Goal: Find specific page/section: Find specific page/section

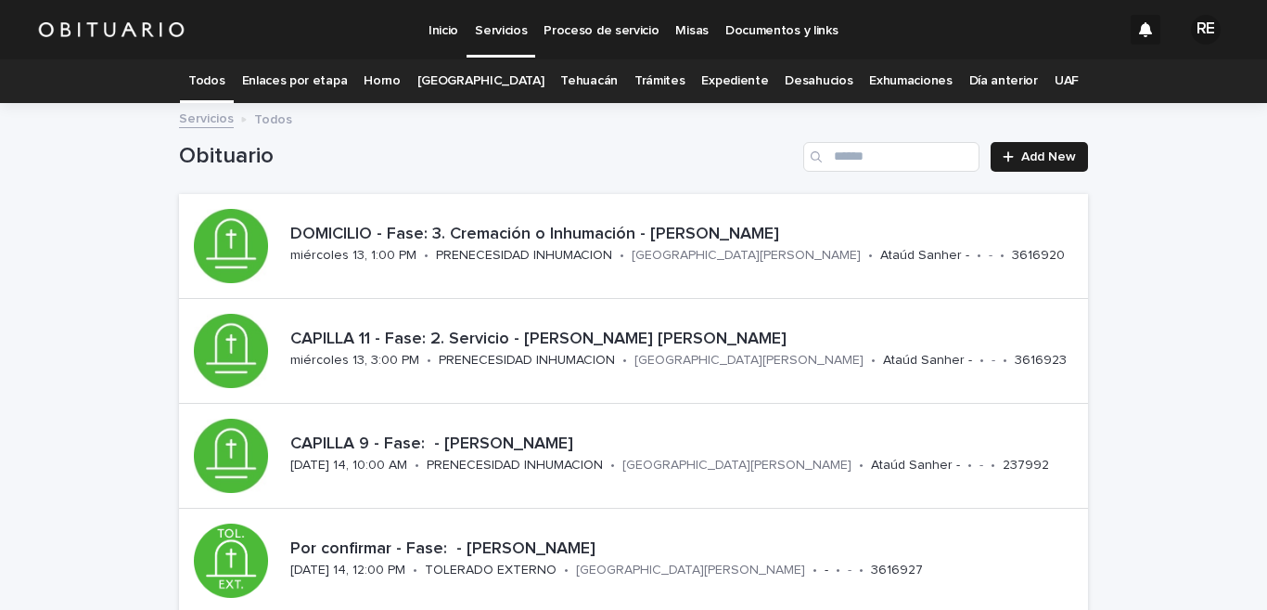
click at [719, 71] on link "Expediente" at bounding box center [734, 81] width 67 height 44
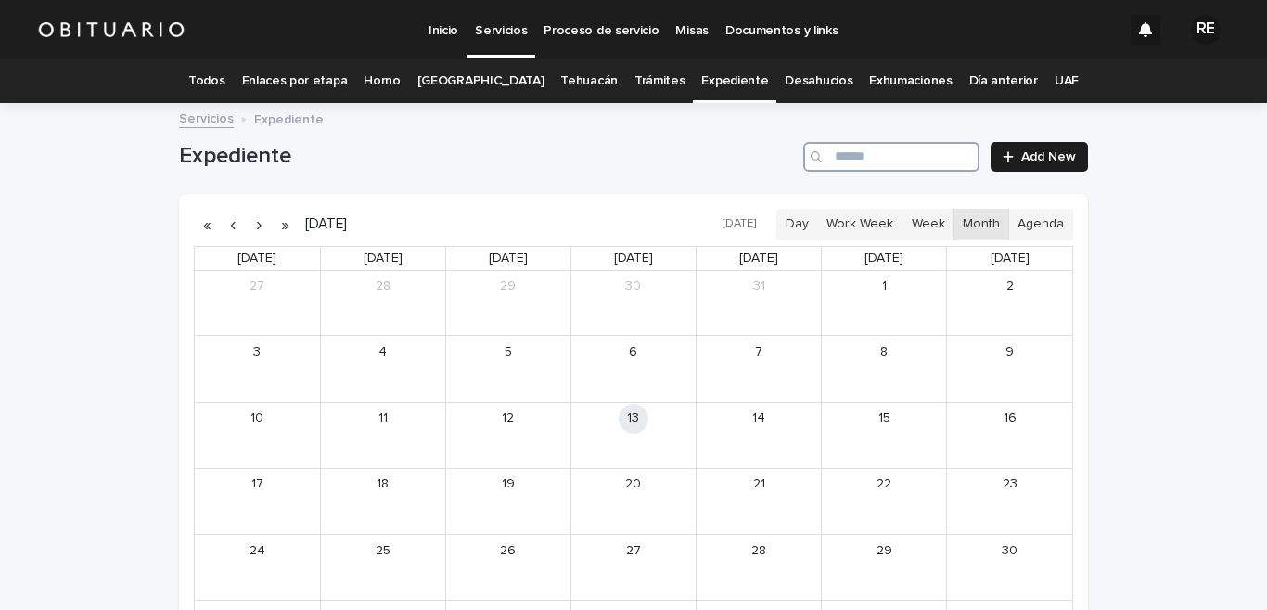
click at [876, 152] on input "Search" at bounding box center [891, 157] width 176 height 30
click at [477, 378] on link "+2 more" at bounding box center [471, 375] width 46 height 15
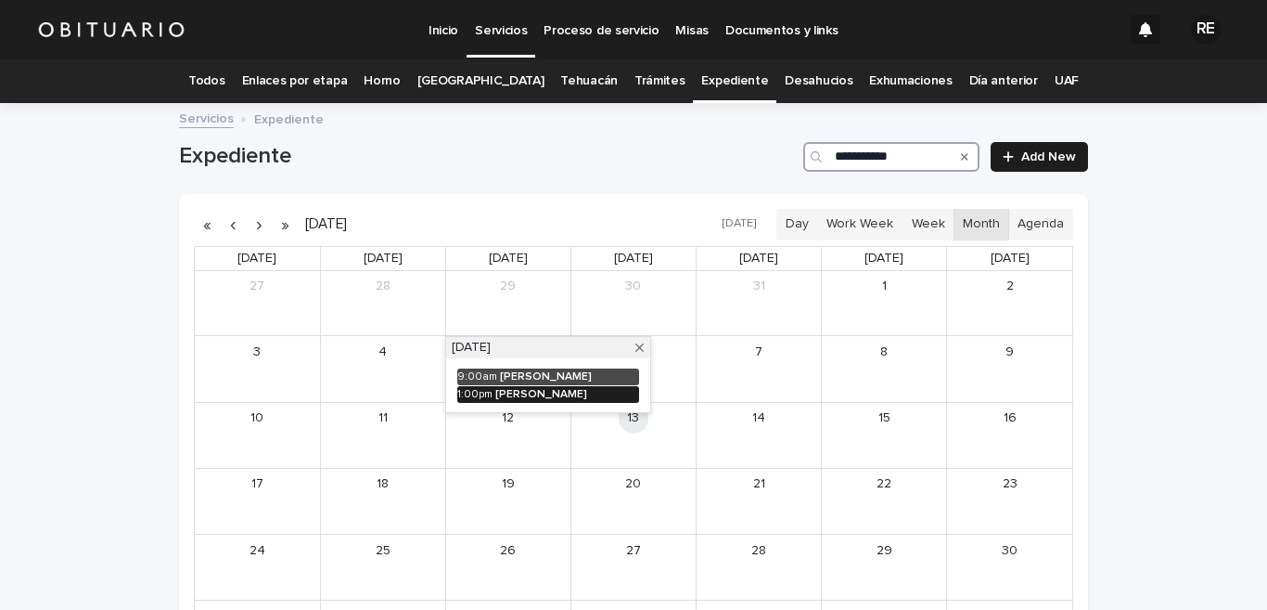
click at [593, 392] on div "[PERSON_NAME]" at bounding box center [567, 394] width 144 height 13
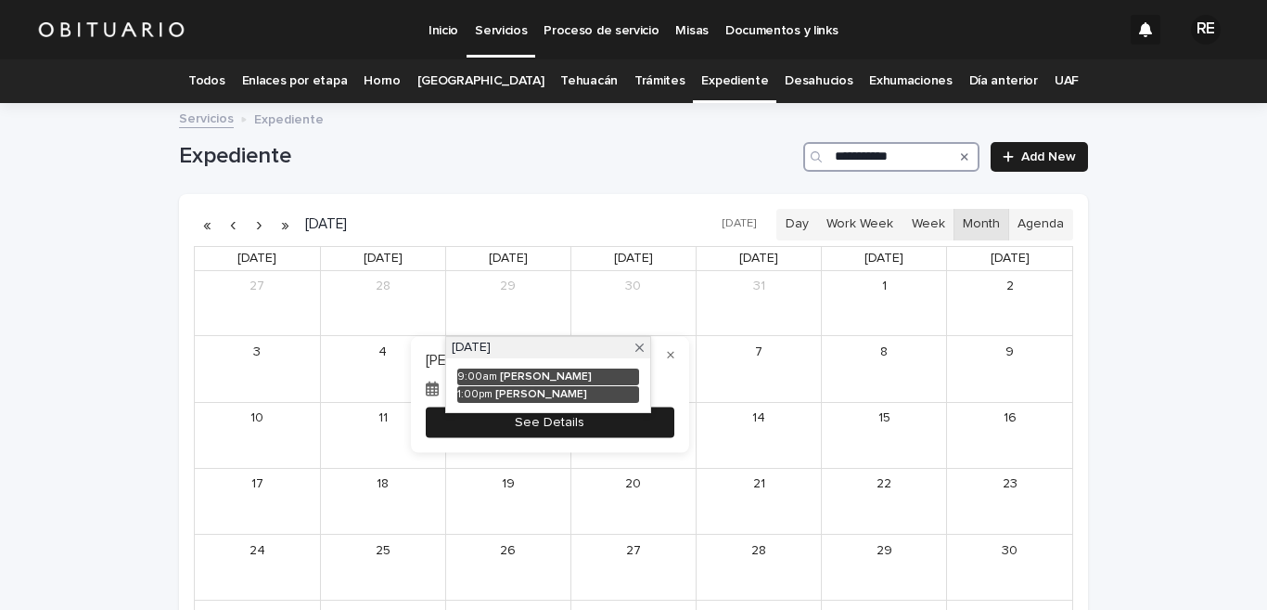
type input "**********"
click at [623, 426] on button "See Details" at bounding box center [550, 422] width 249 height 31
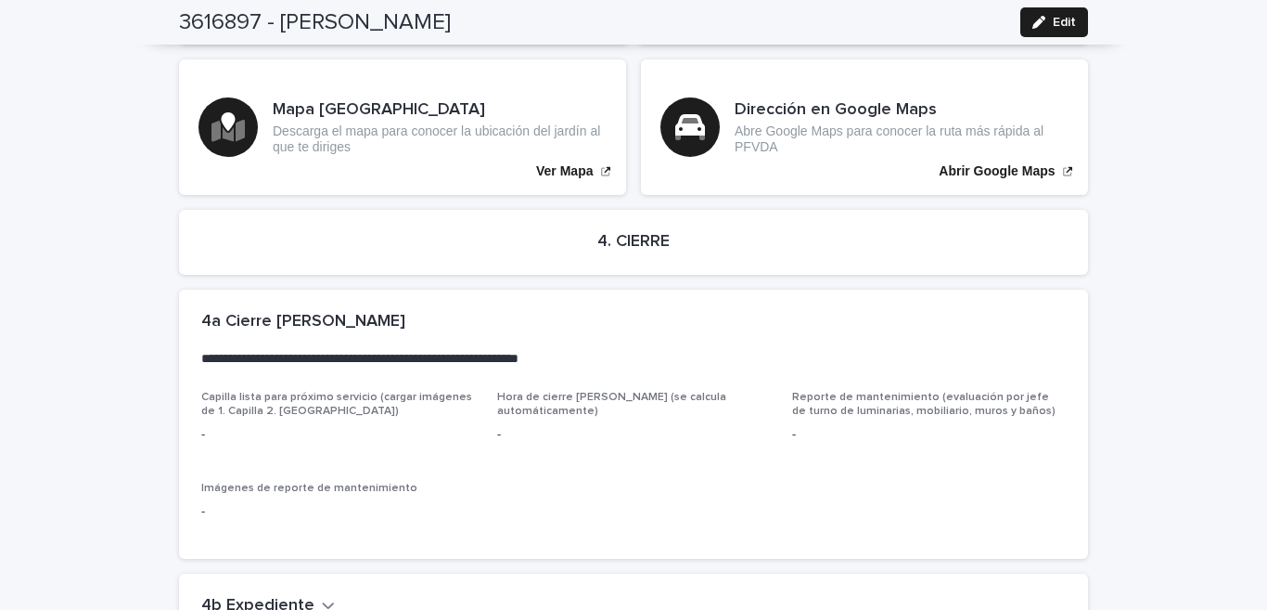
scroll to position [3373, 0]
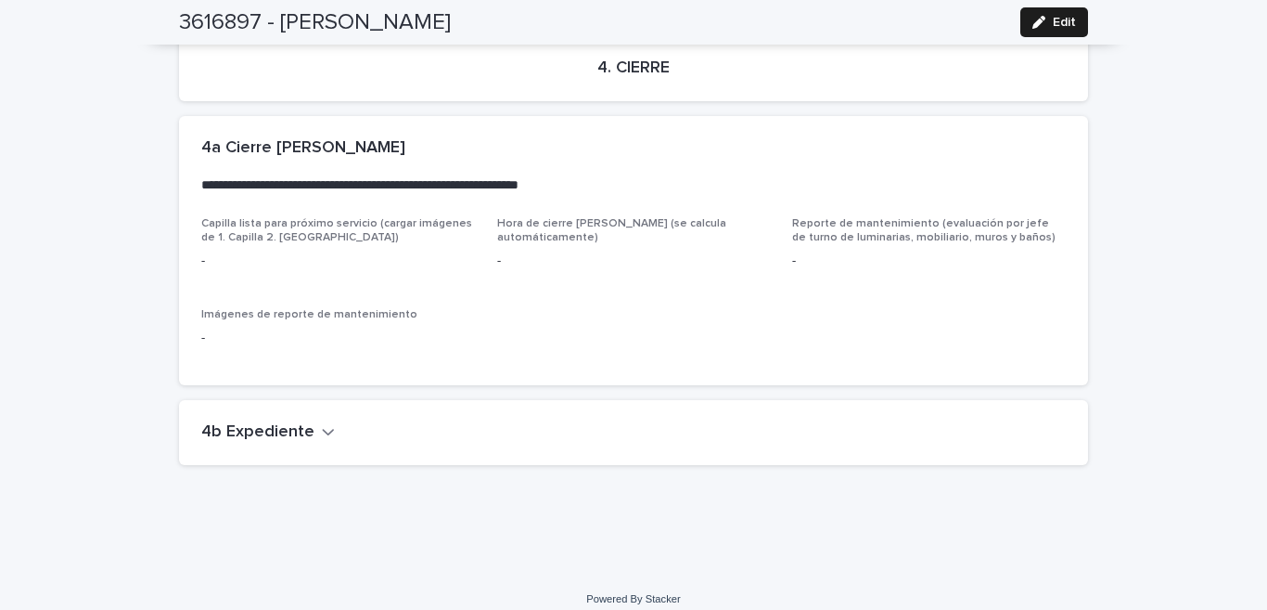
click at [271, 422] on h2 "4b Expediente" at bounding box center [257, 432] width 113 height 20
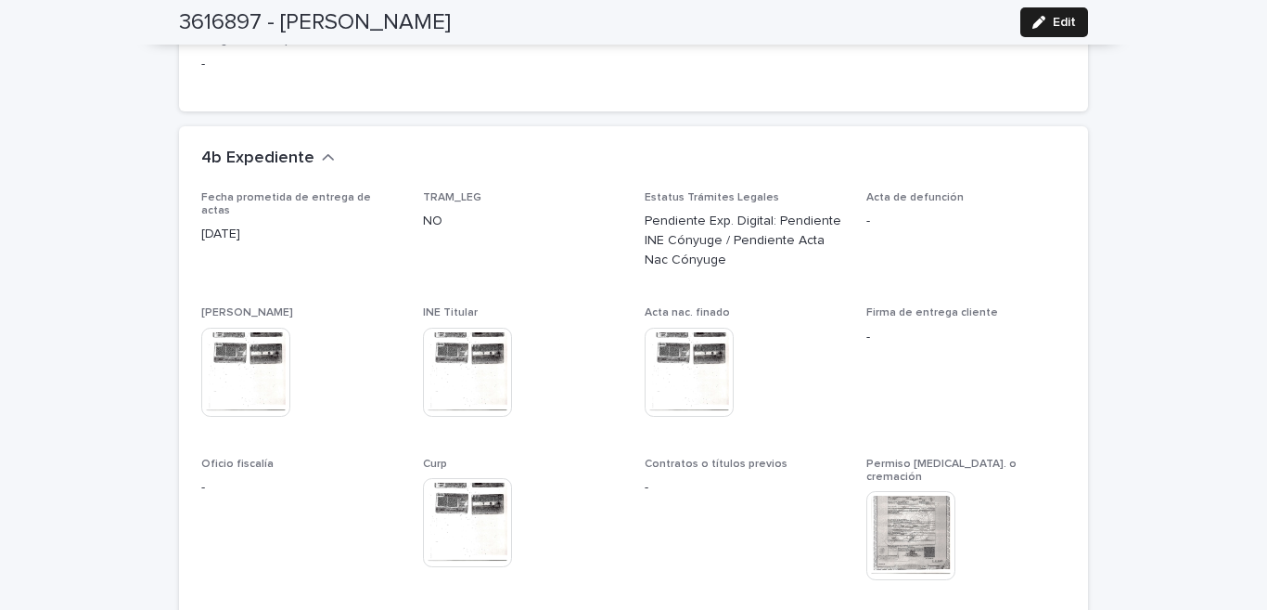
scroll to position [3464, 0]
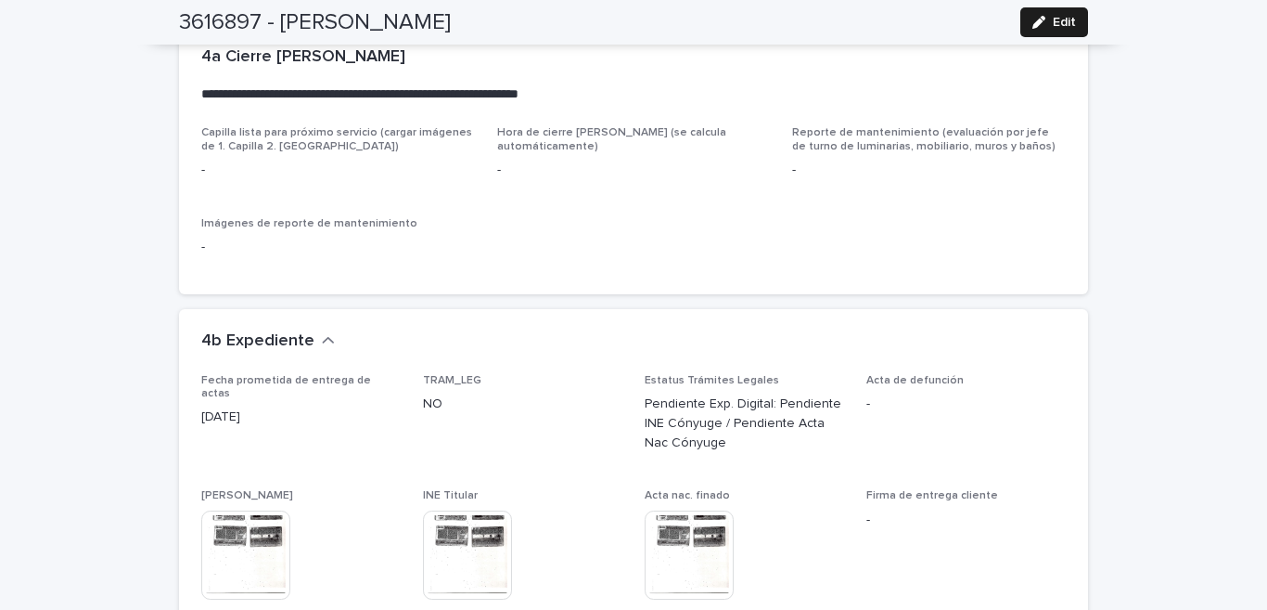
click at [922, 403] on div "Acta de defunción -" at bounding box center [966, 401] width 199 height 55
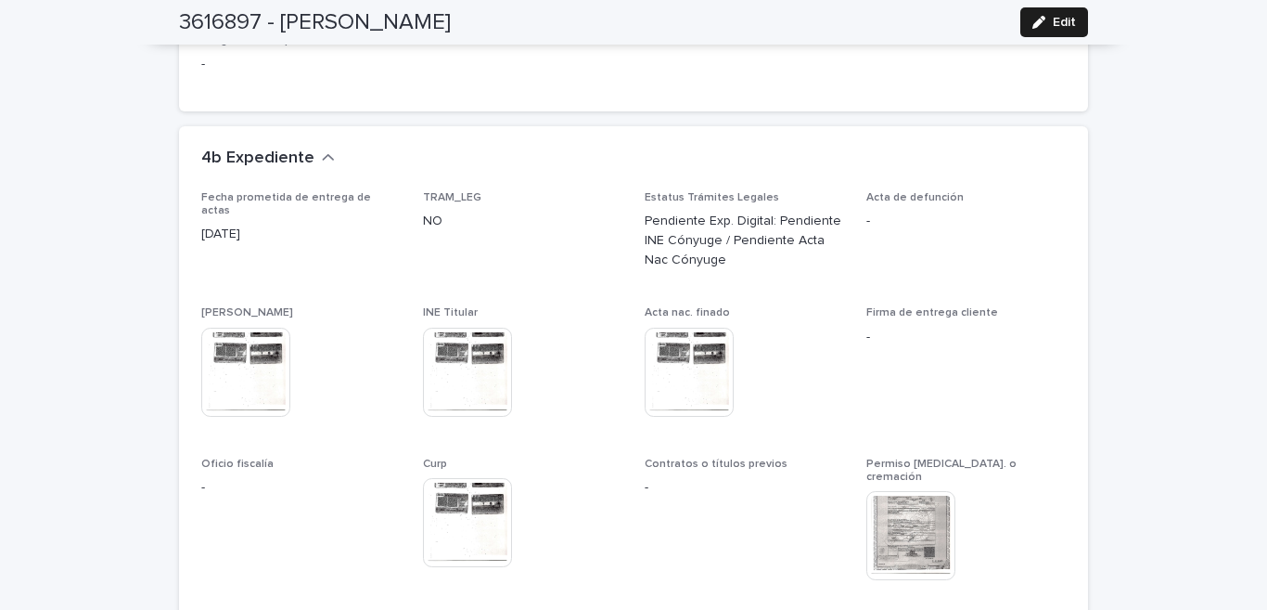
scroll to position [3739, 0]
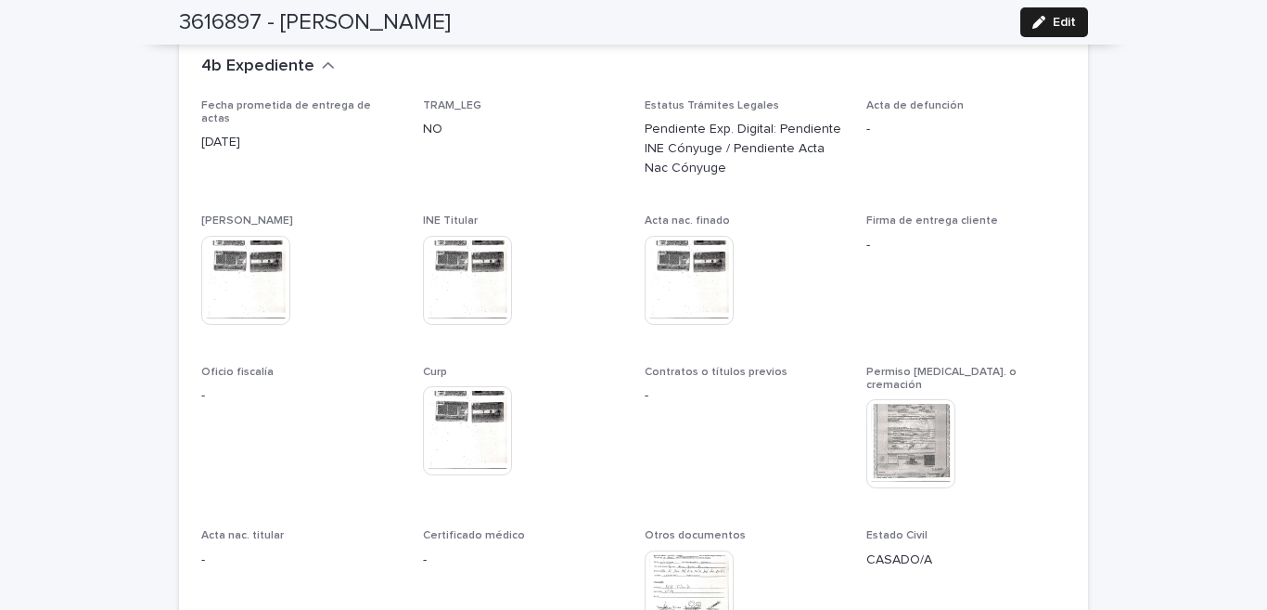
click at [909, 424] on img at bounding box center [911, 443] width 89 height 89
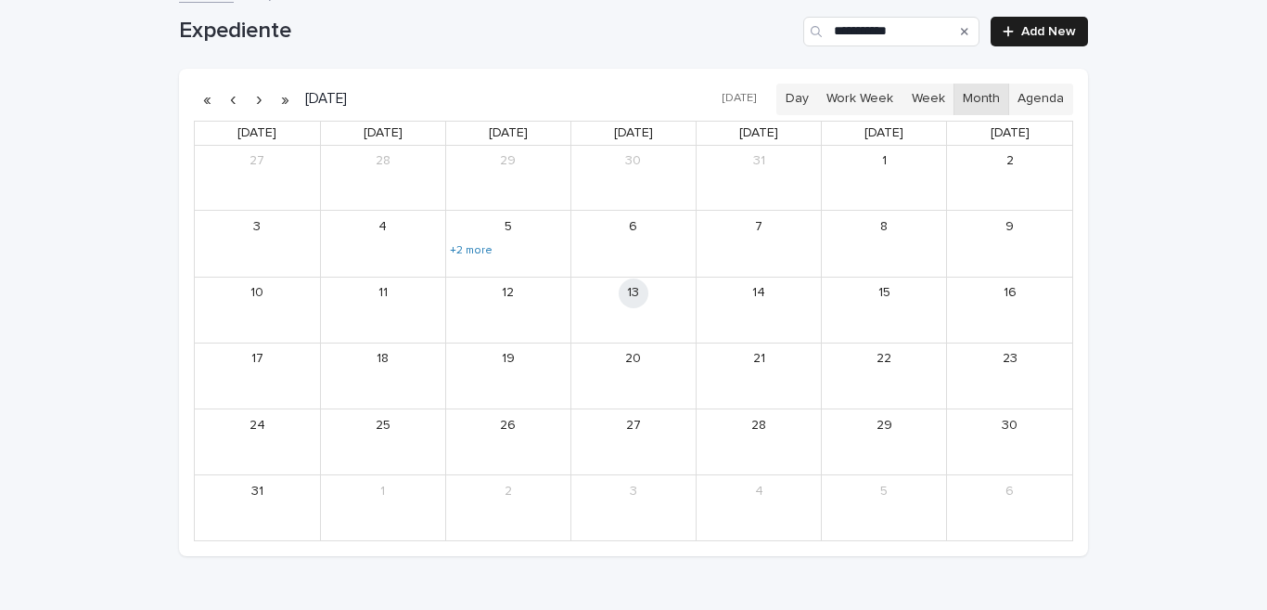
scroll to position [33, 0]
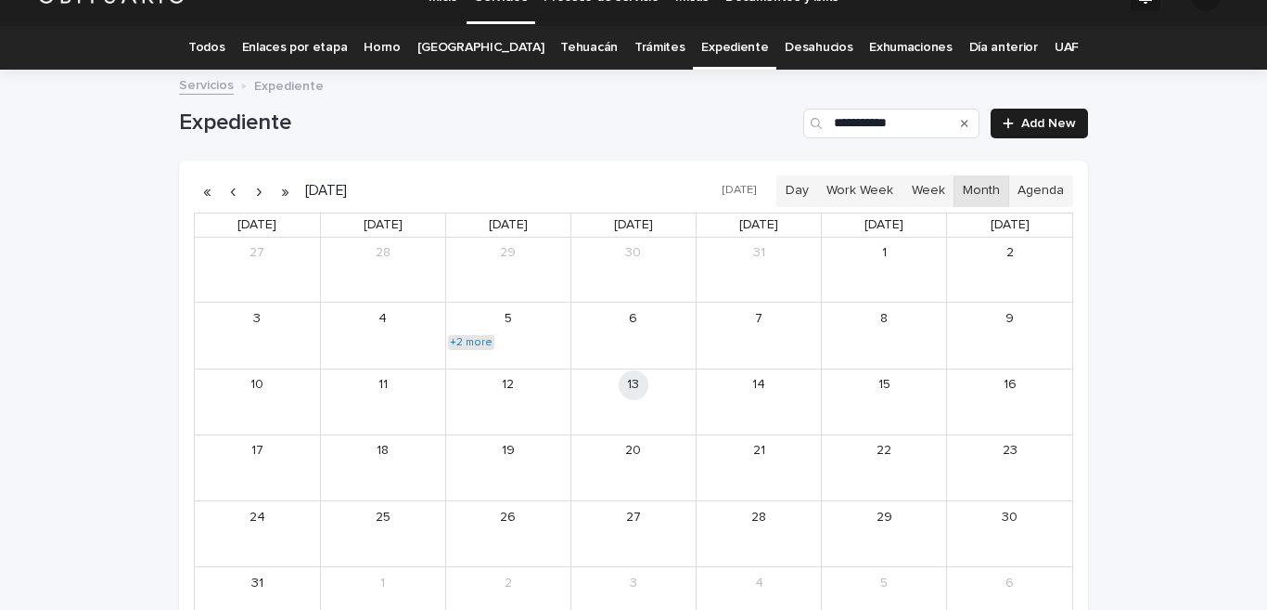
click at [466, 338] on link "+2 more" at bounding box center [471, 342] width 46 height 15
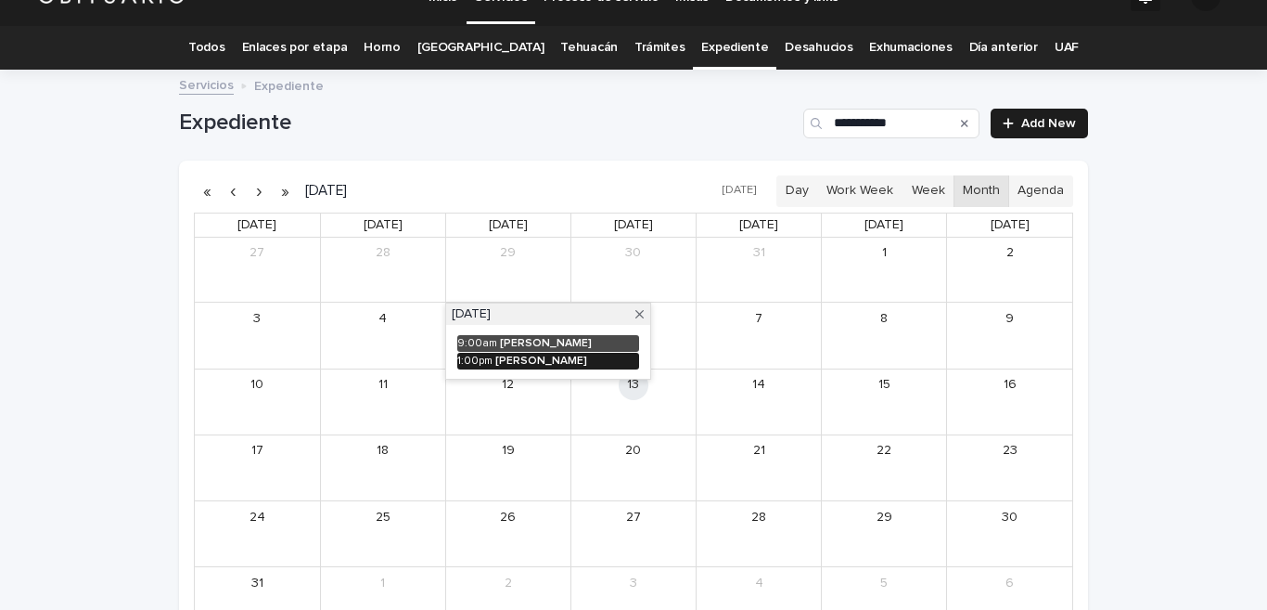
click at [628, 350] on link "9:00am [PERSON_NAME]" at bounding box center [548, 343] width 182 height 17
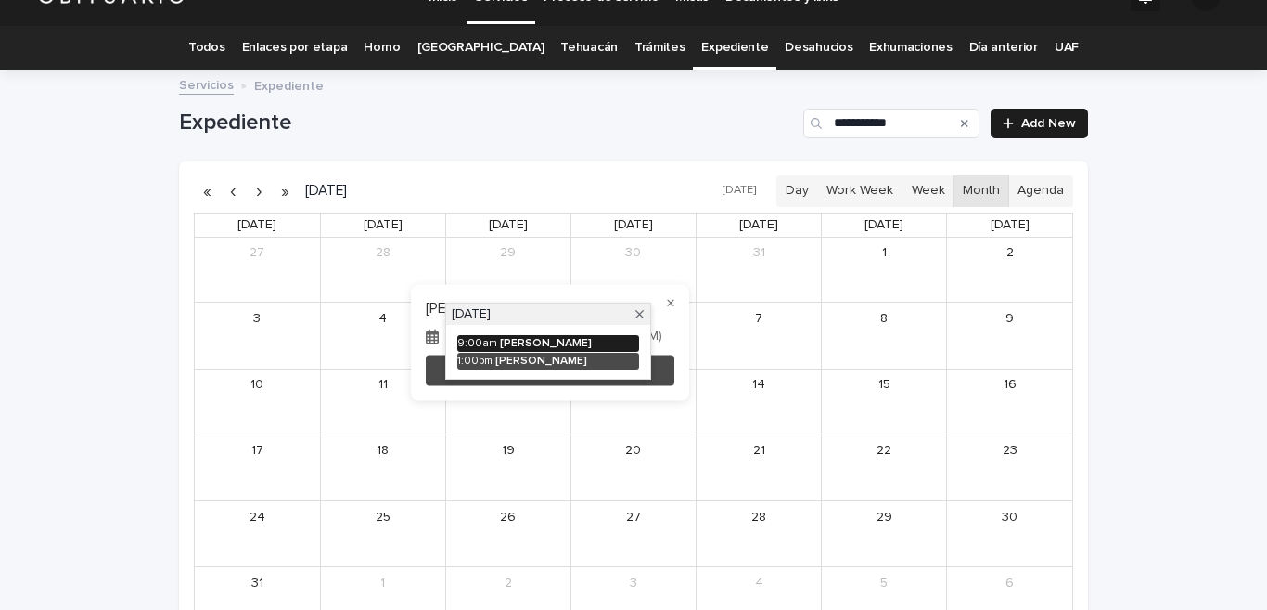
click at [548, 338] on div "[PERSON_NAME]" at bounding box center [569, 343] width 139 height 13
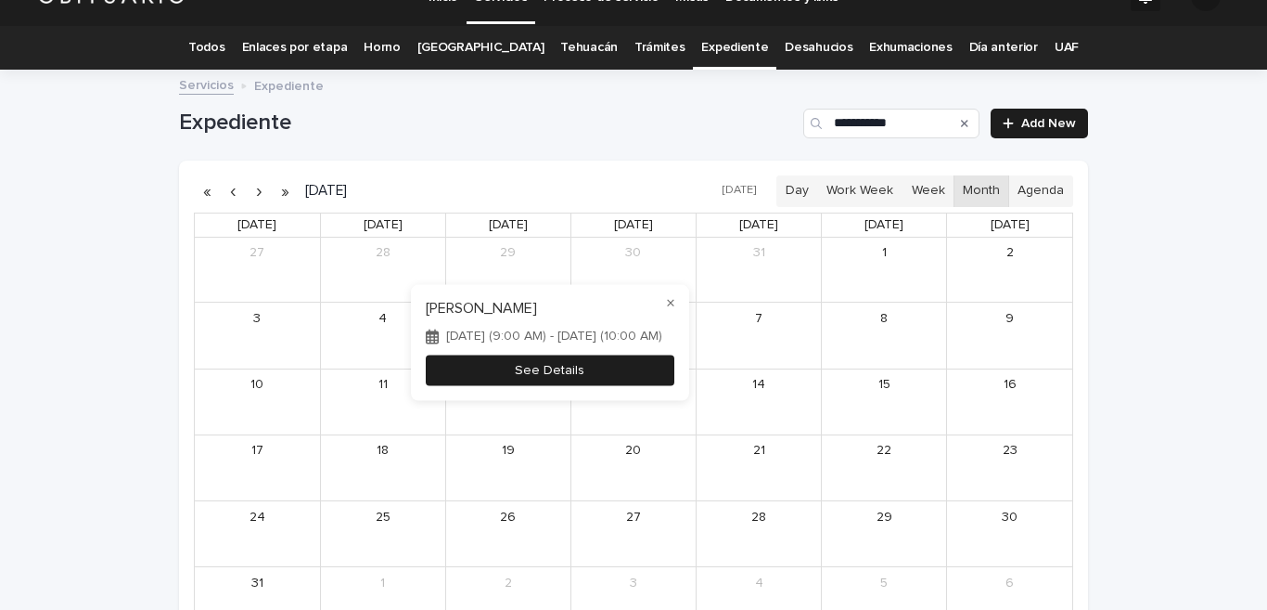
click at [674, 366] on button "See Details" at bounding box center [550, 370] width 249 height 31
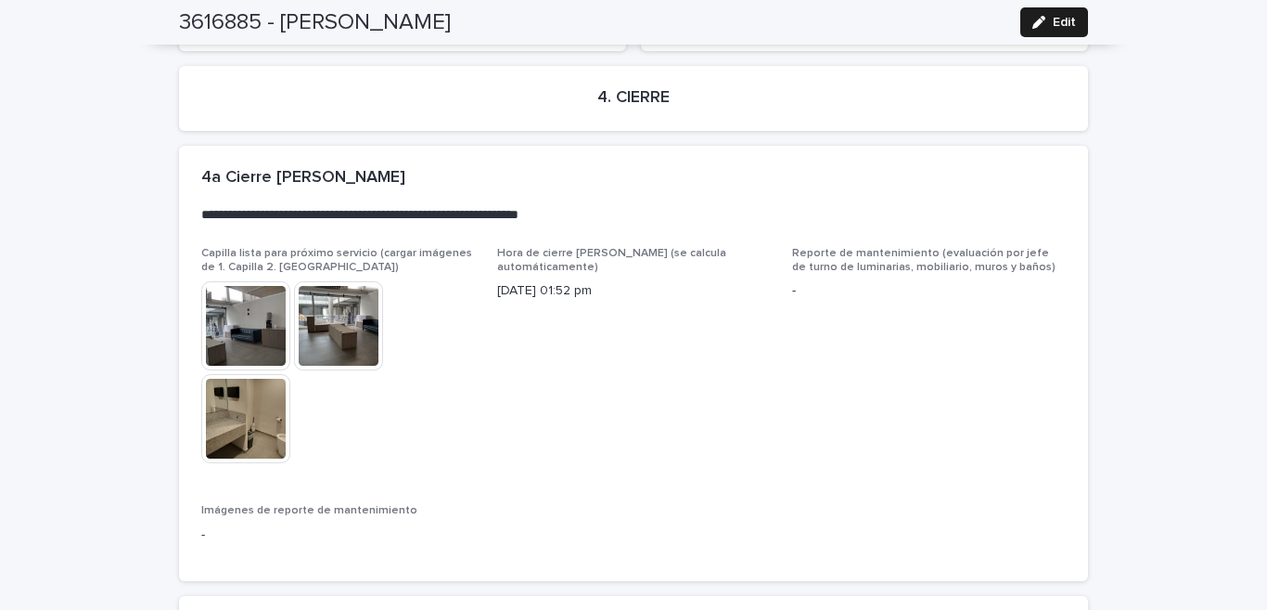
scroll to position [4472, 0]
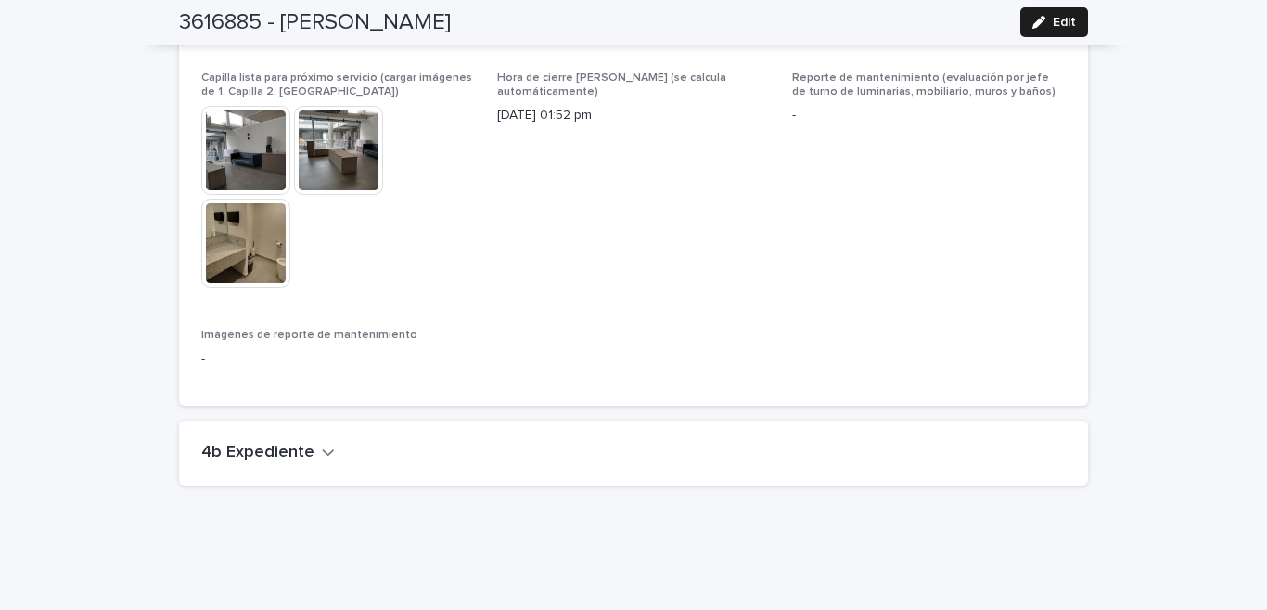
click at [269, 443] on h2 "4b Expediente" at bounding box center [257, 453] width 113 height 20
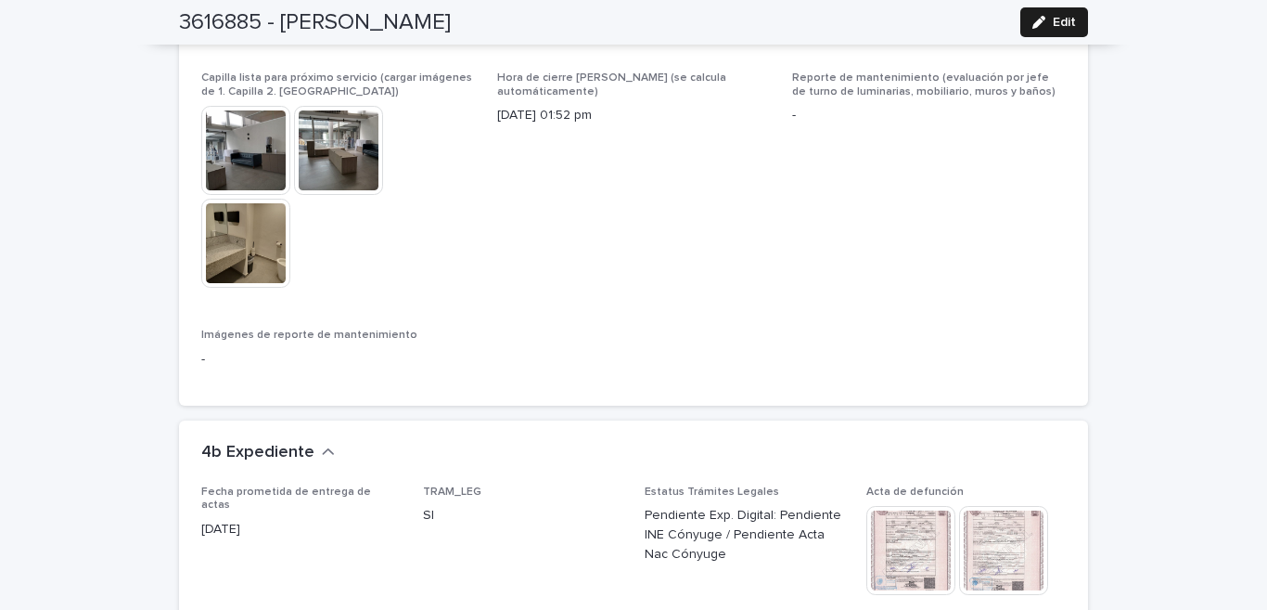
scroll to position [4655, 0]
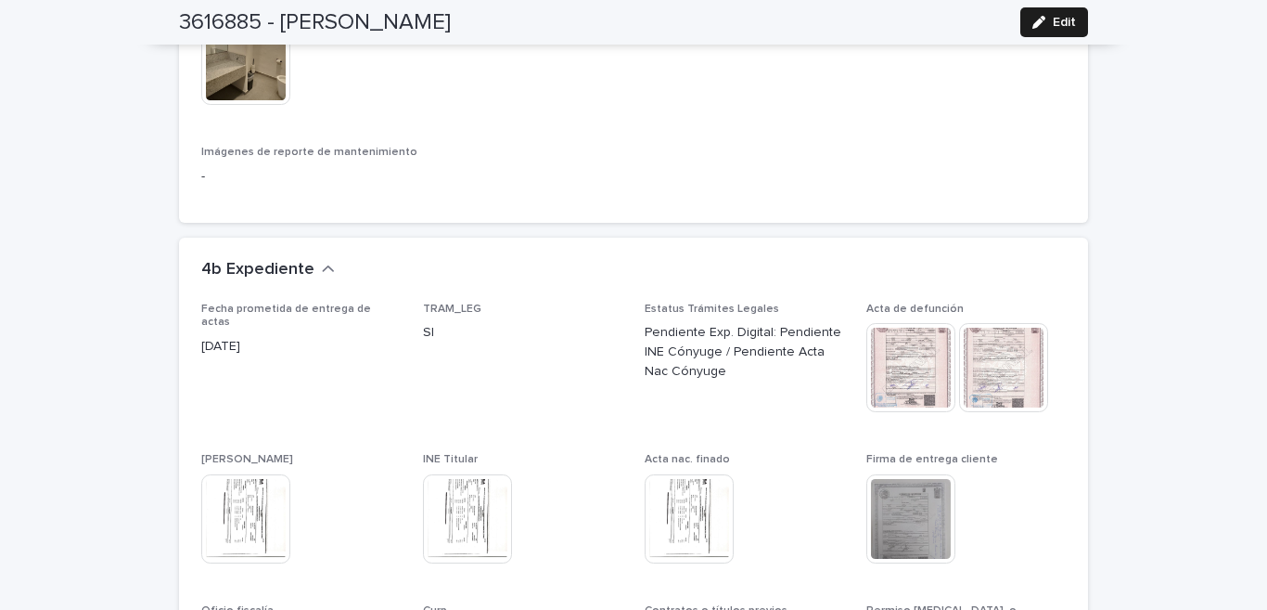
click at [906, 490] on img at bounding box center [911, 518] width 89 height 89
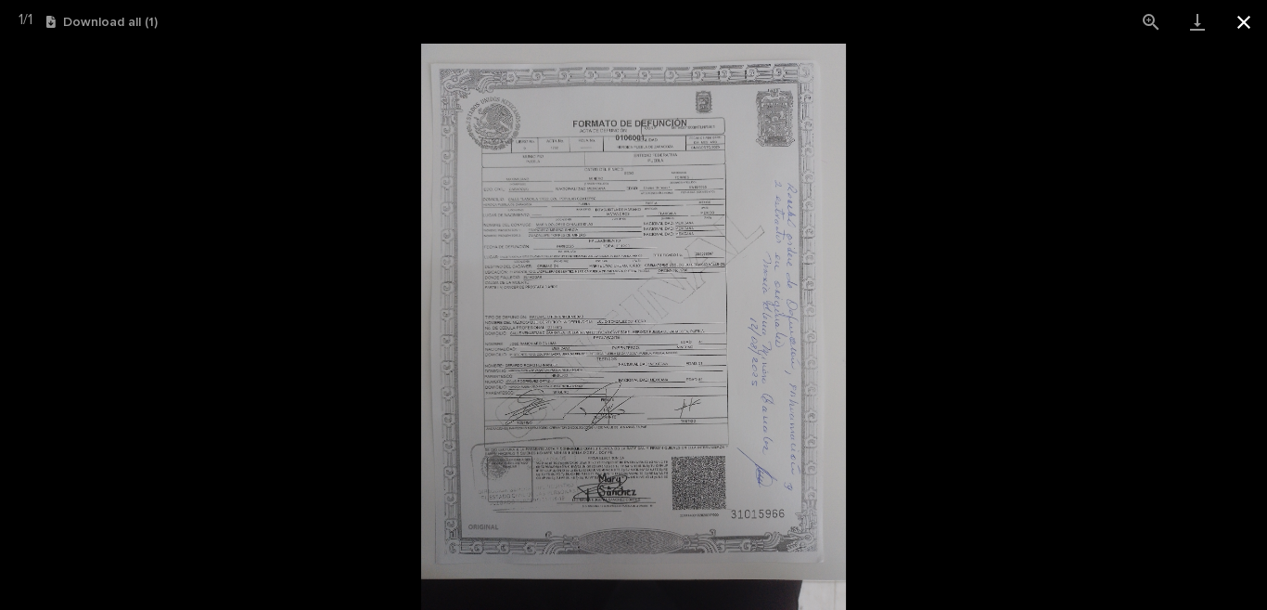
click at [1248, 18] on button "Close gallery" at bounding box center [1244, 22] width 46 height 44
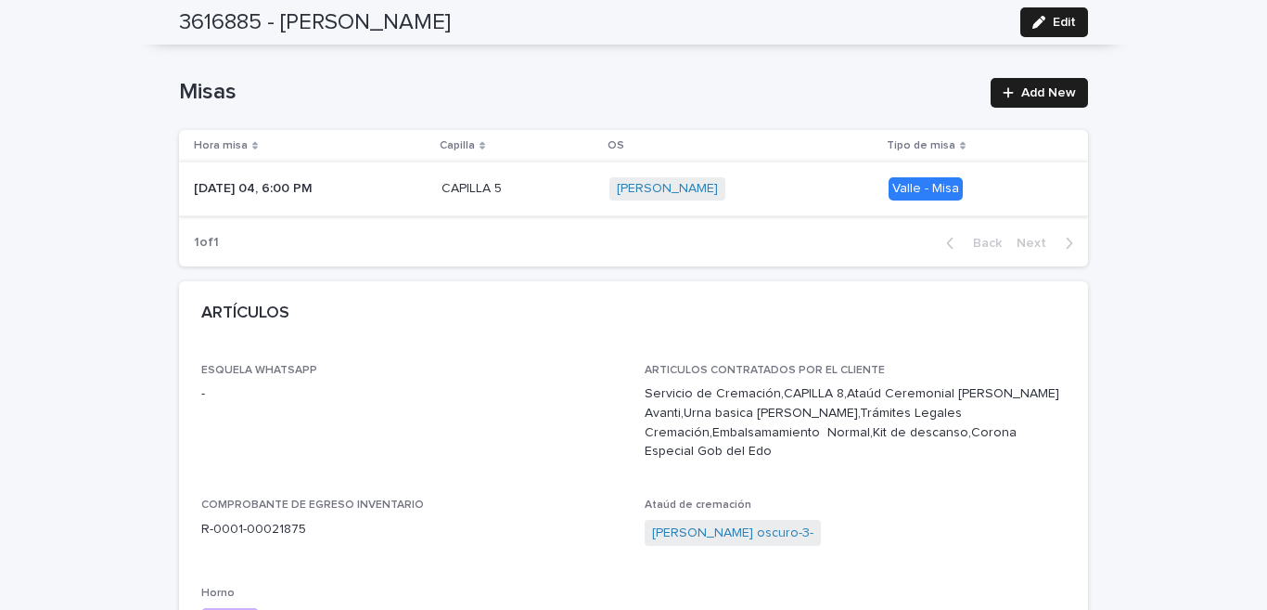
scroll to position [0, 0]
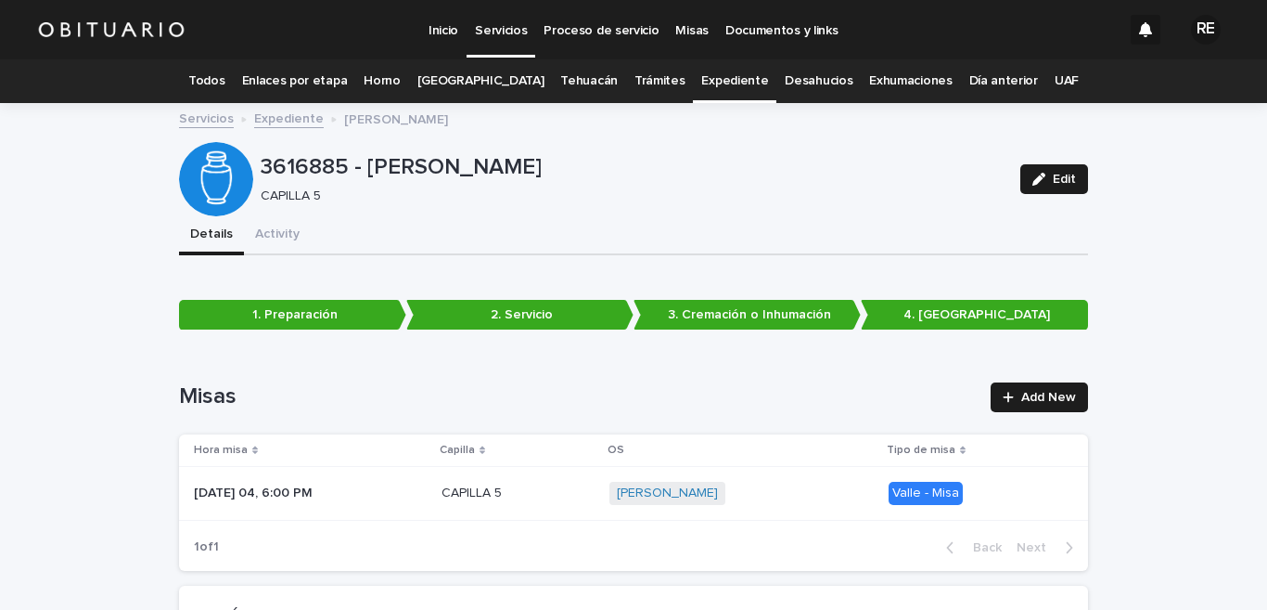
click at [717, 73] on link "Expediente" at bounding box center [734, 81] width 67 height 44
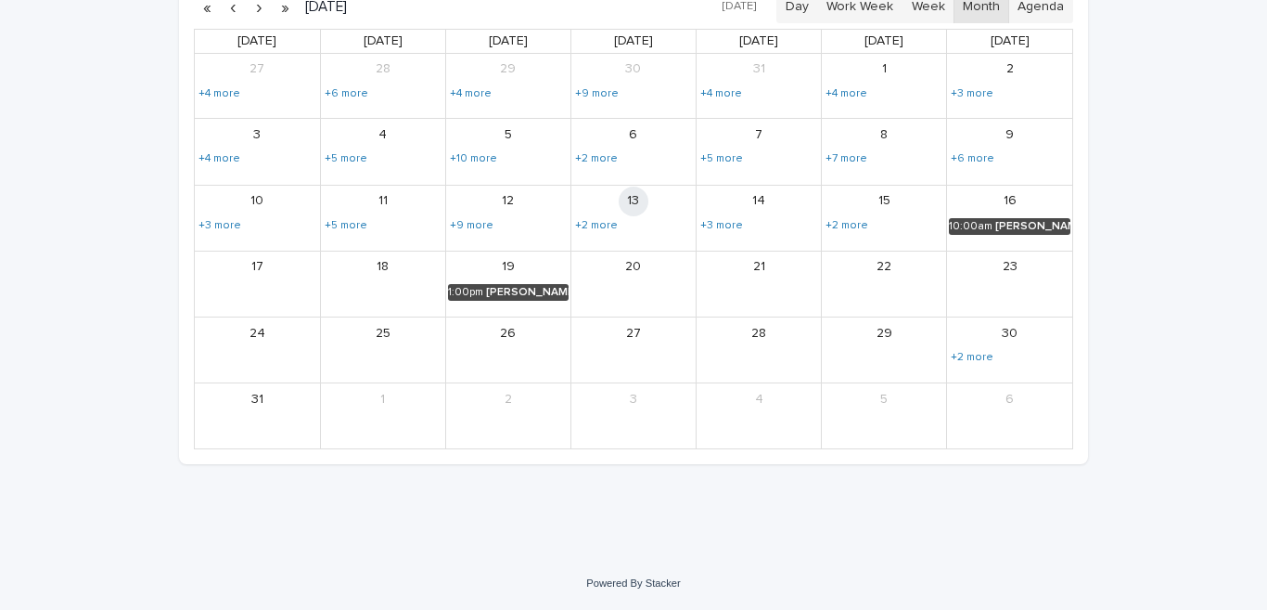
scroll to position [33, 0]
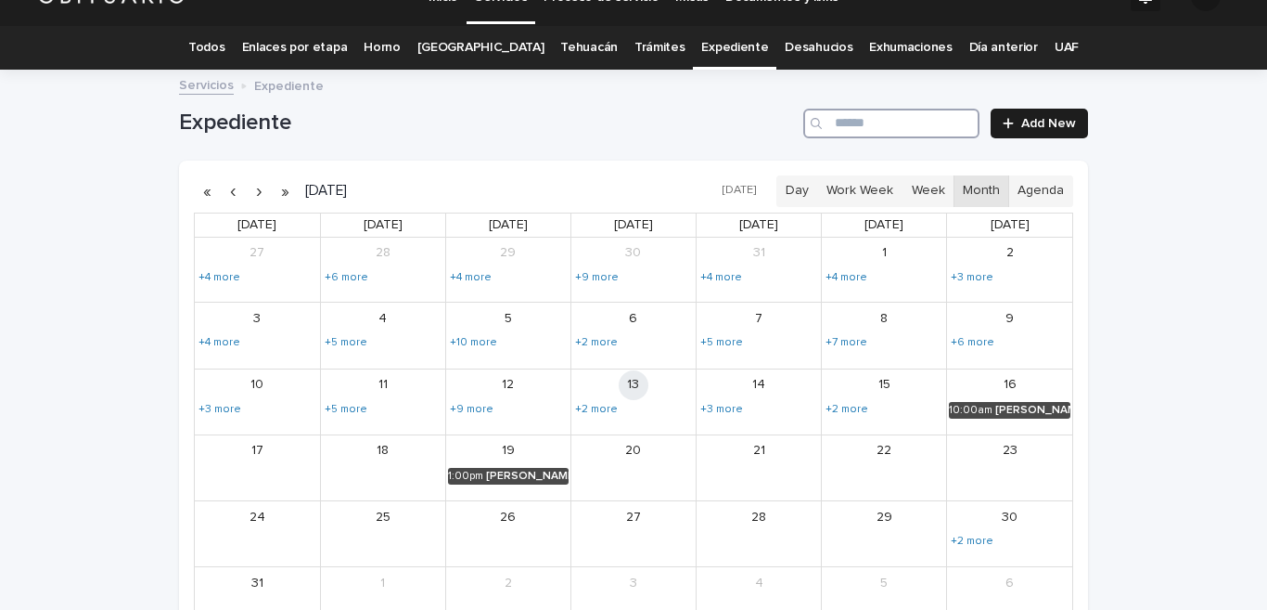
click at [895, 122] on input "Search" at bounding box center [891, 124] width 176 height 30
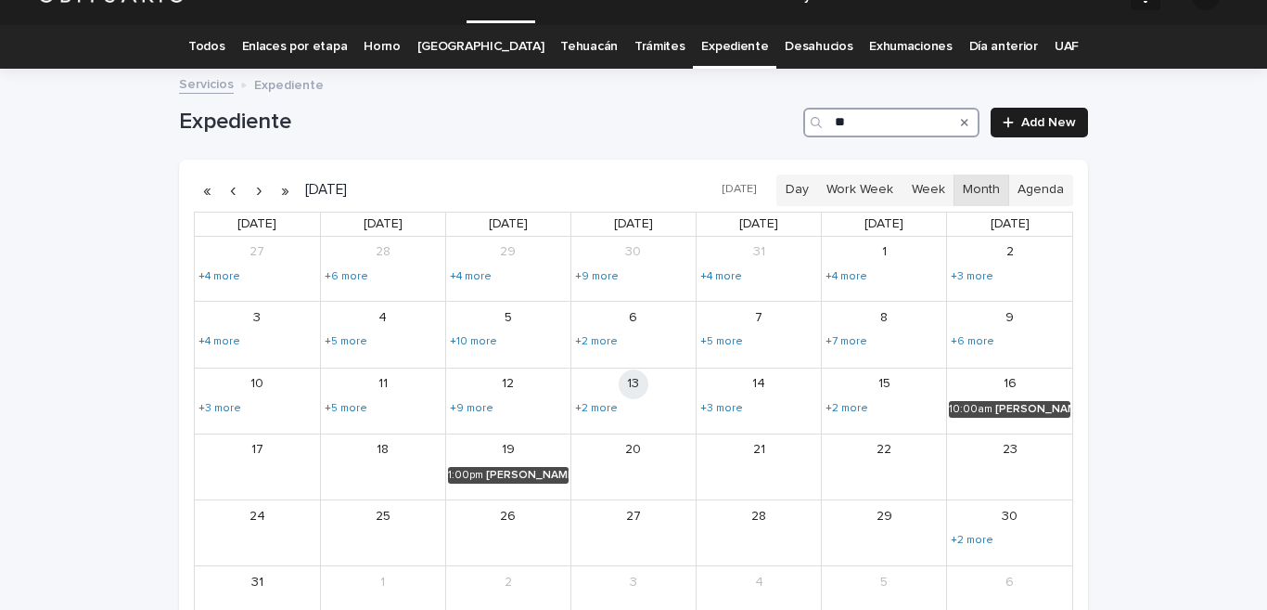
type input "***"
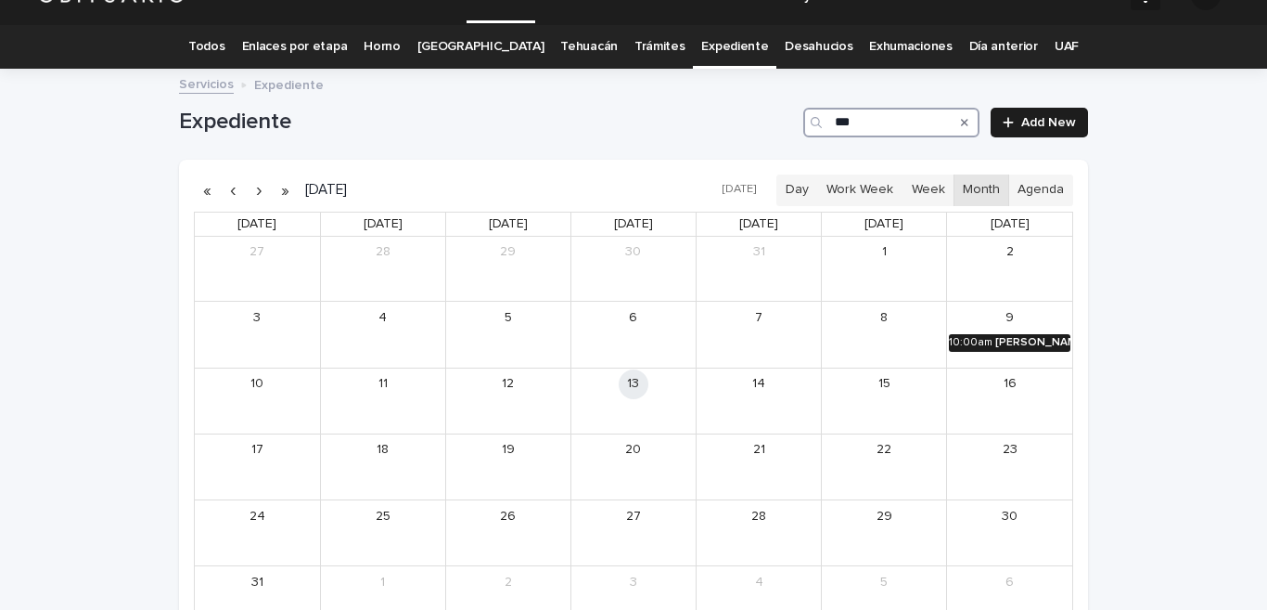
click at [1034, 339] on div "[PERSON_NAME] [PERSON_NAME] CORAZON" at bounding box center [1032, 342] width 75 height 13
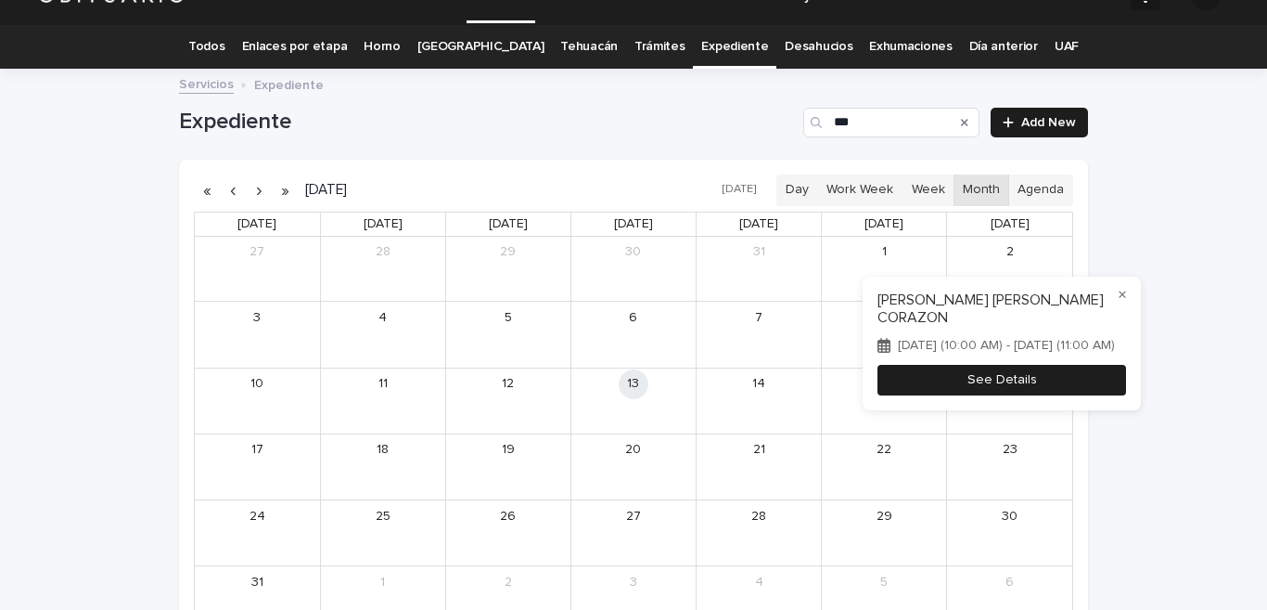
click at [1085, 379] on button "See Details" at bounding box center [1002, 380] width 249 height 31
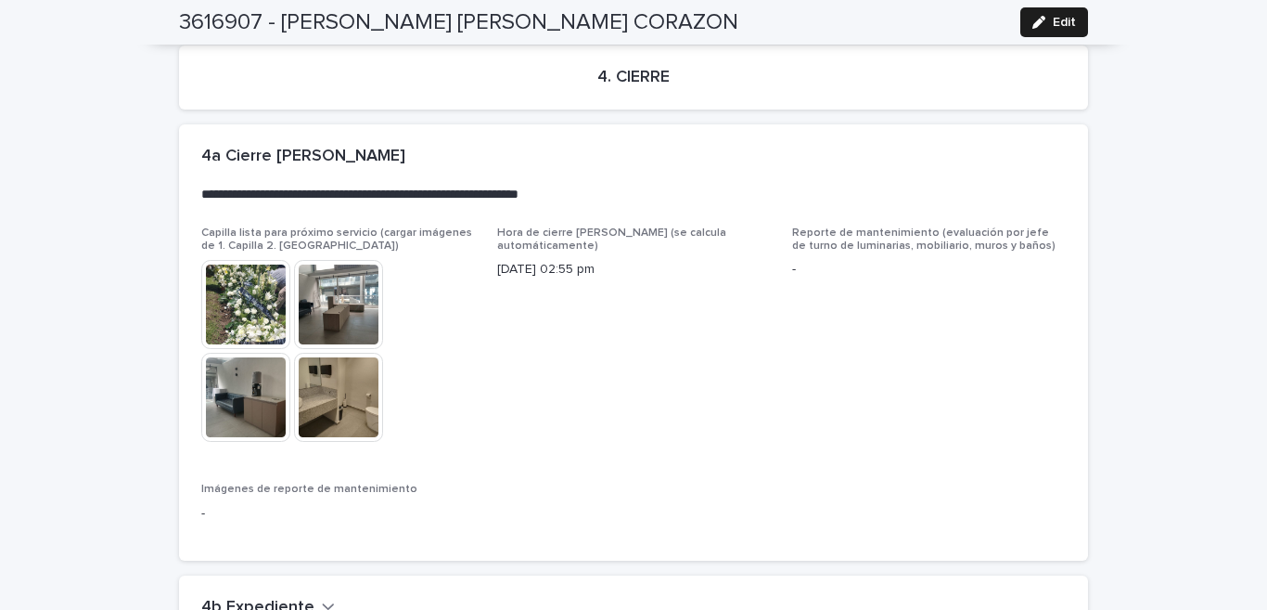
scroll to position [4379, 0]
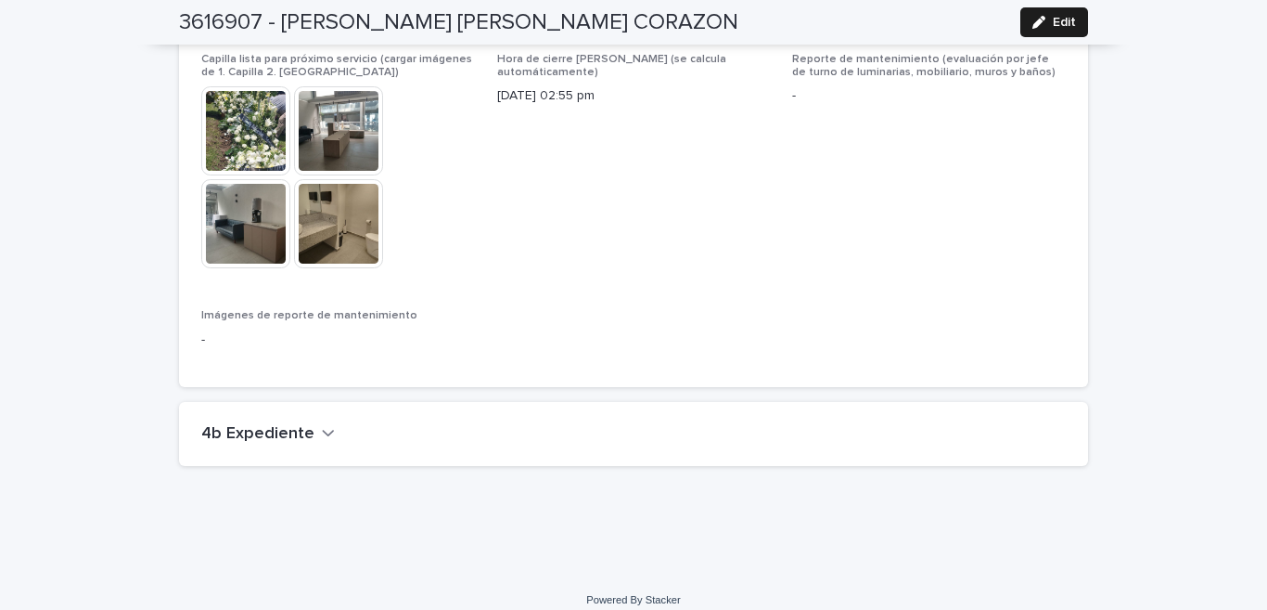
click at [269, 424] on h2 "4b Expediente" at bounding box center [257, 434] width 113 height 20
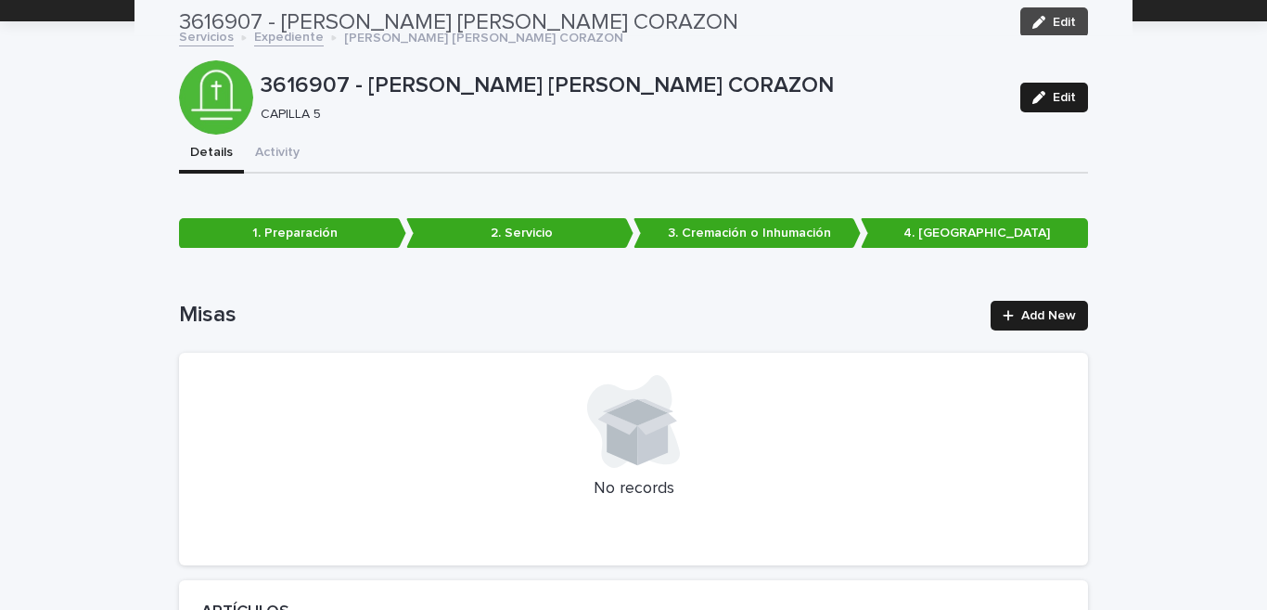
scroll to position [0, 0]
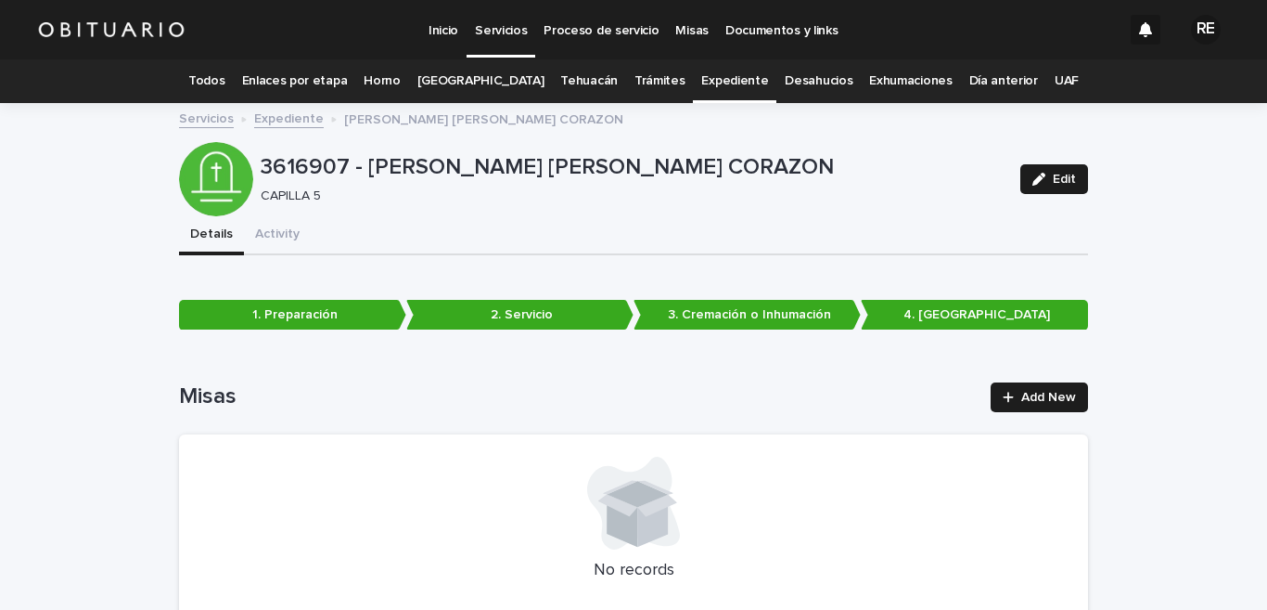
click at [706, 74] on link "Expediente" at bounding box center [734, 81] width 67 height 44
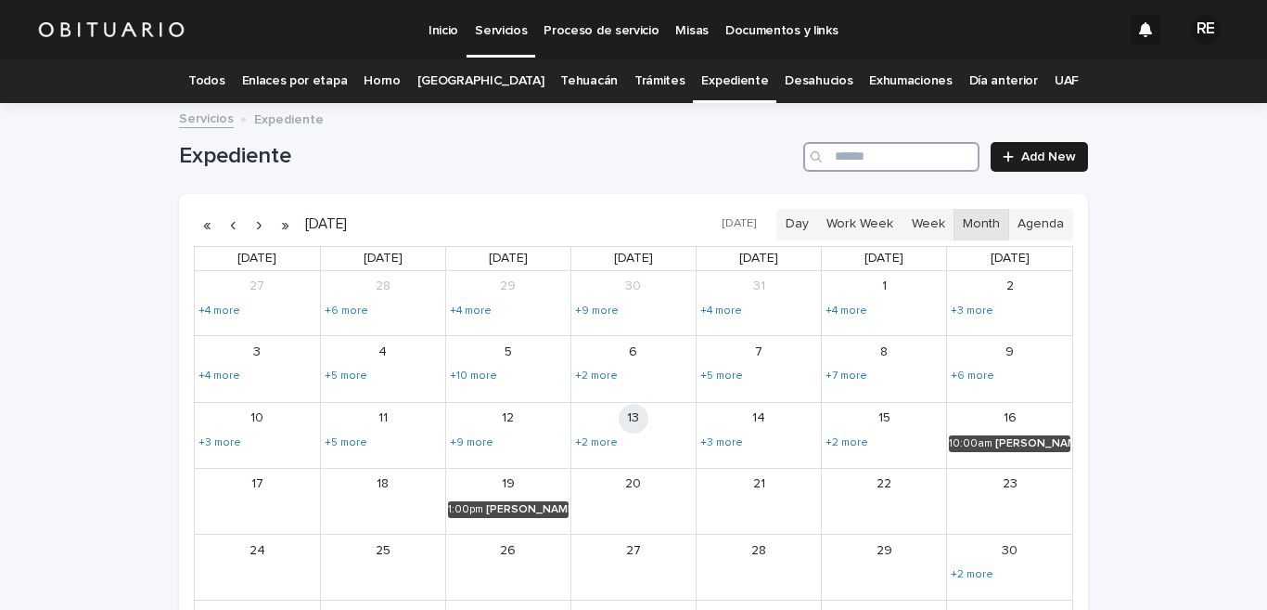
click at [899, 160] on input "Search" at bounding box center [891, 157] width 176 height 30
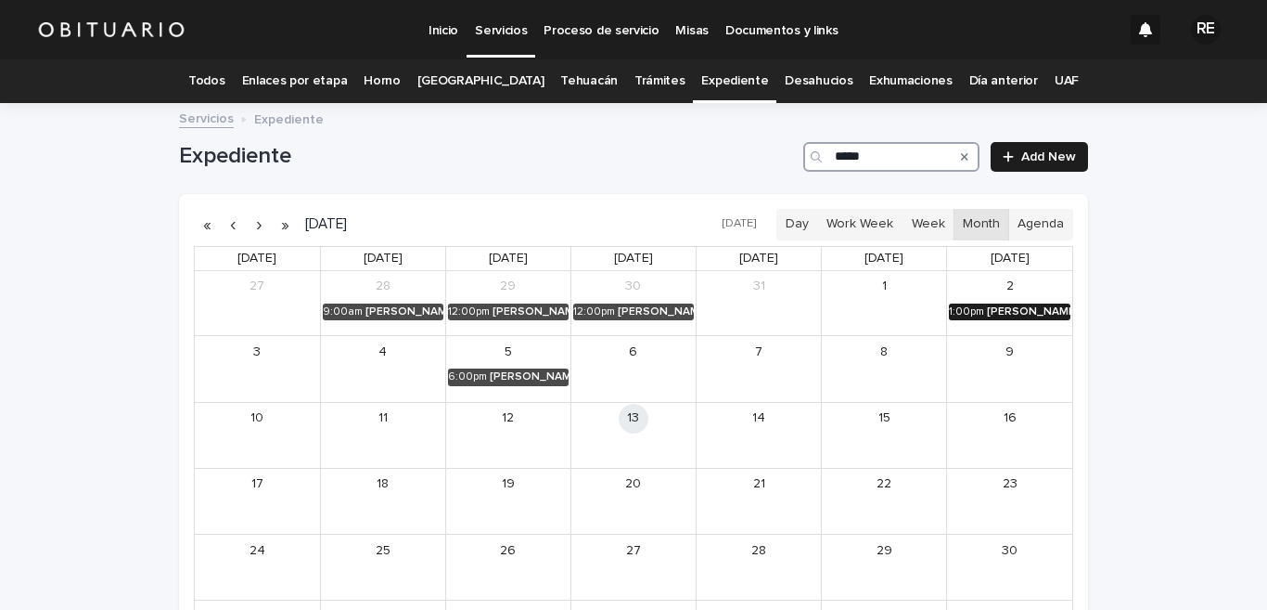
click at [1027, 310] on div "[PERSON_NAME] [PERSON_NAME]" at bounding box center [1028, 311] width 83 height 13
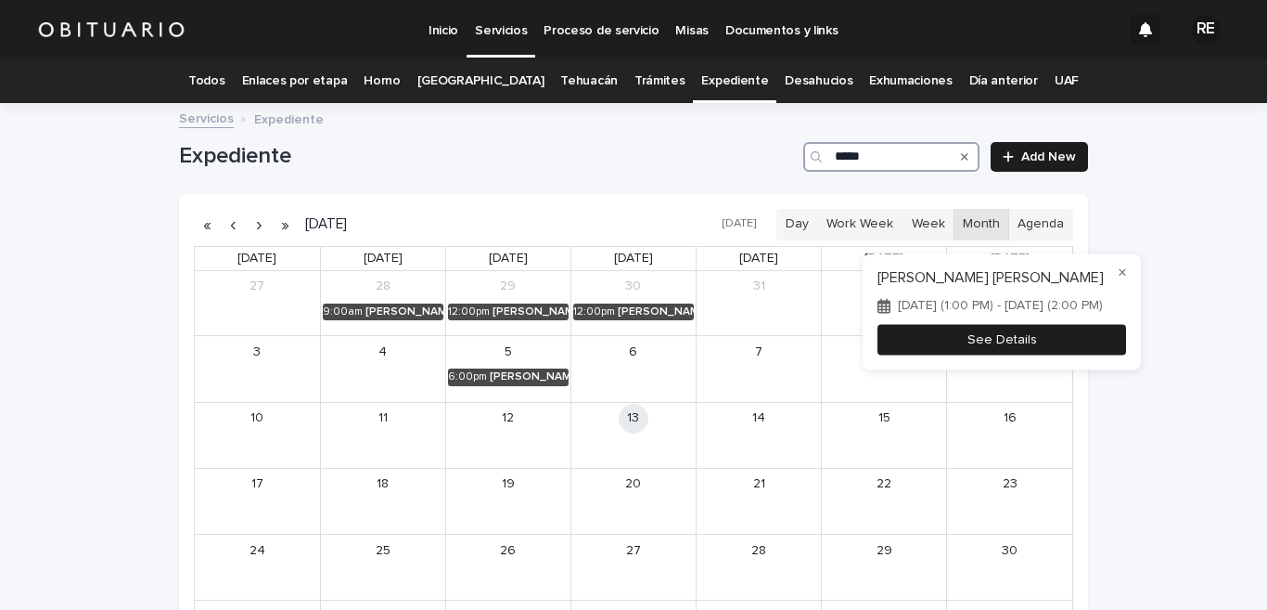
type input "*****"
click at [1063, 350] on button "See Details" at bounding box center [1002, 340] width 249 height 31
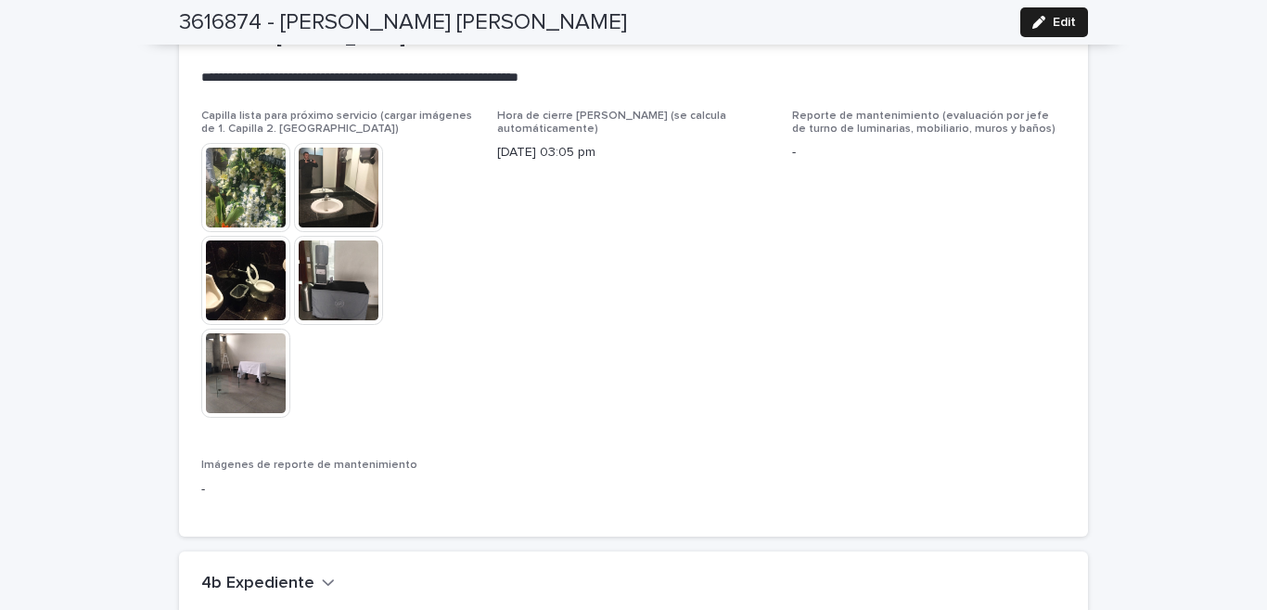
scroll to position [4464, 0]
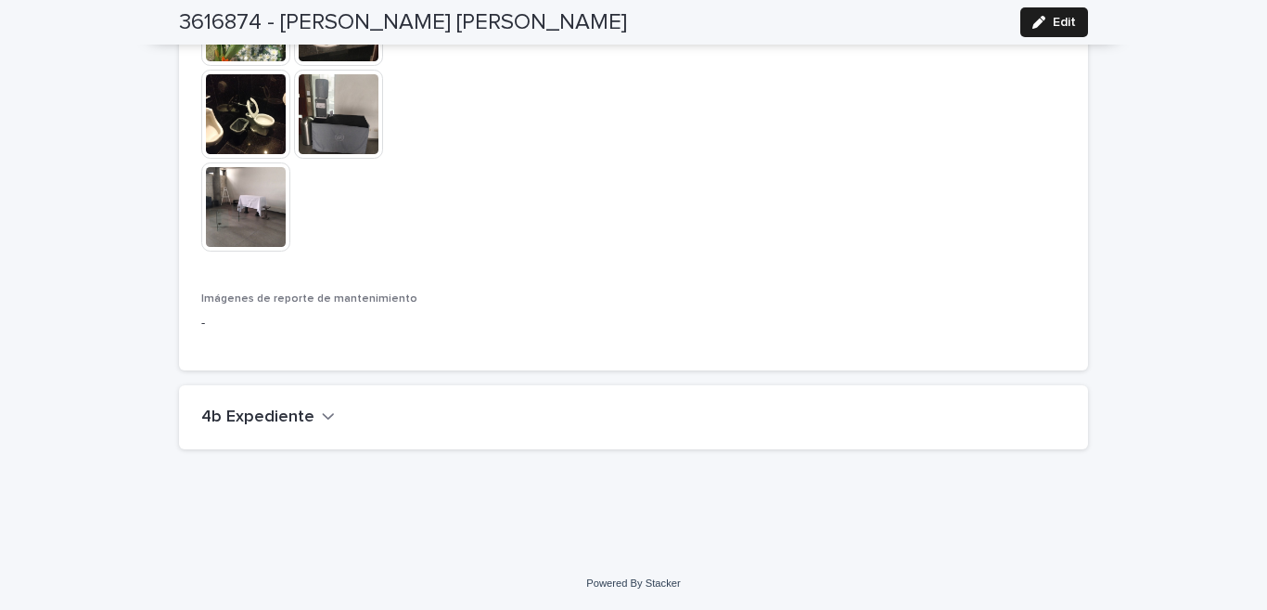
click at [243, 418] on h2 "4b Expediente" at bounding box center [257, 417] width 113 height 20
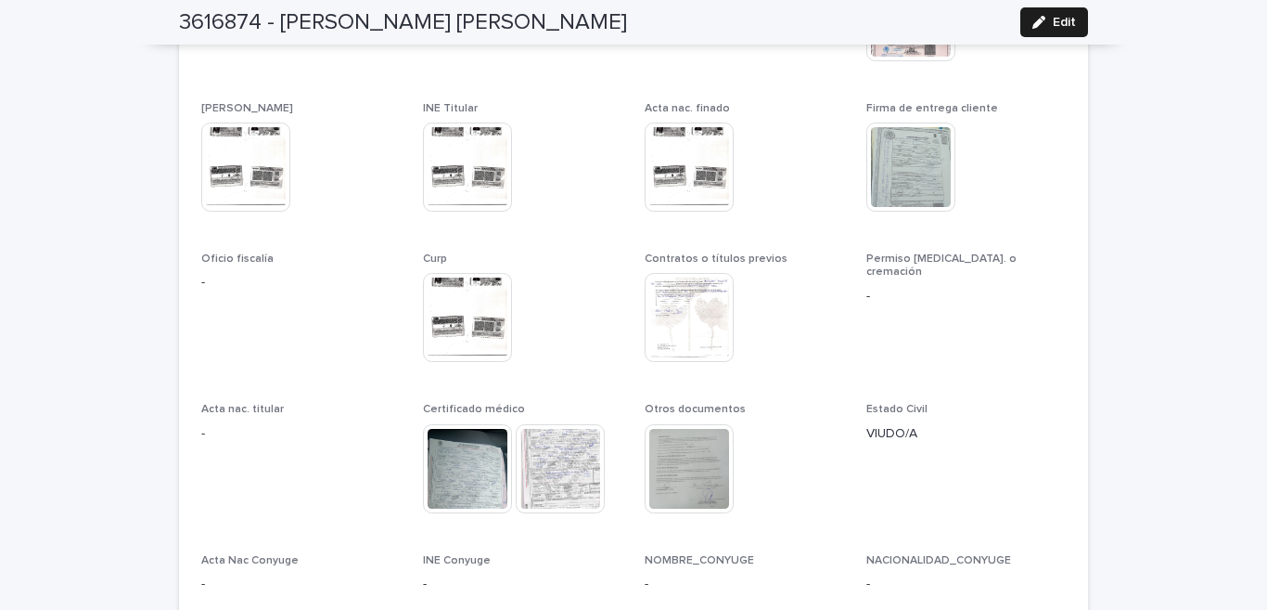
scroll to position [5144, 0]
